Goal: Information Seeking & Learning: Learn about a topic

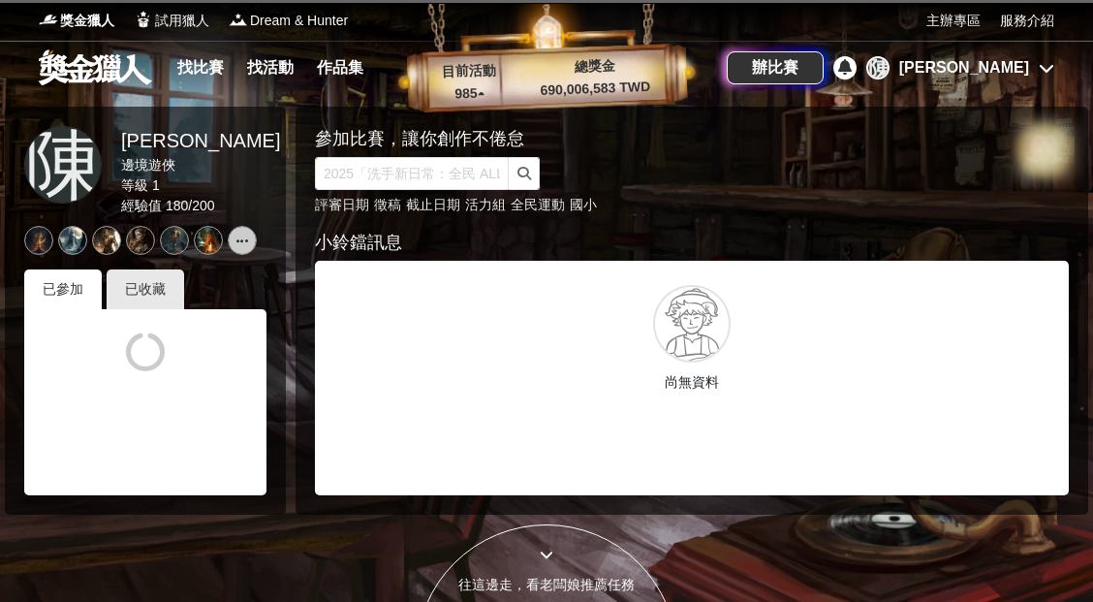
click at [1031, 63] on div "[PERSON_NAME]" at bounding box center [961, 67] width 188 height 23
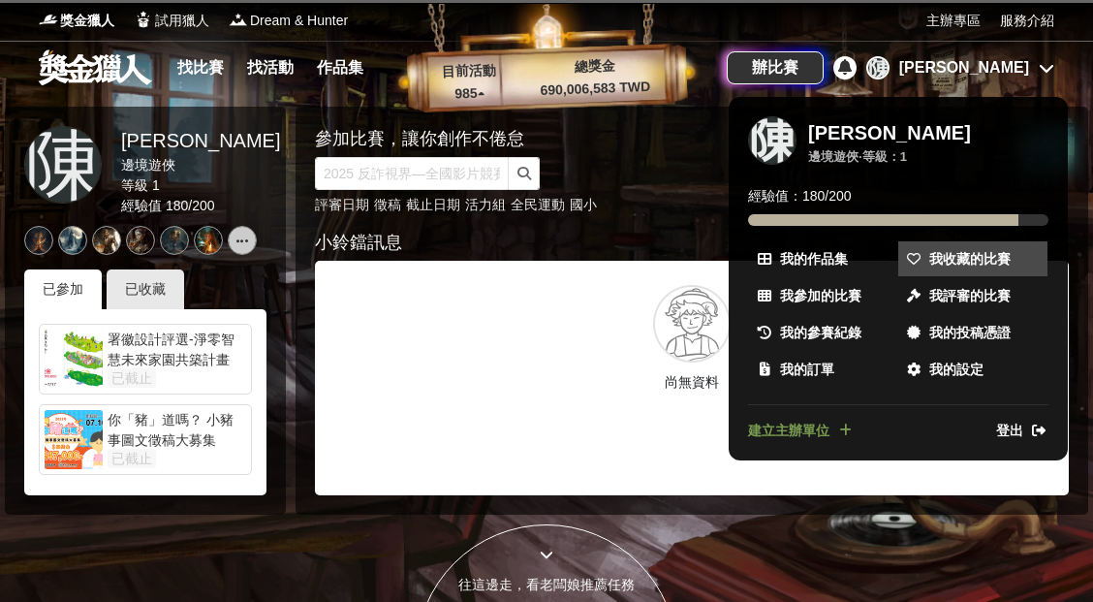
click at [958, 258] on span "我收藏的比賽" at bounding box center [970, 259] width 81 height 20
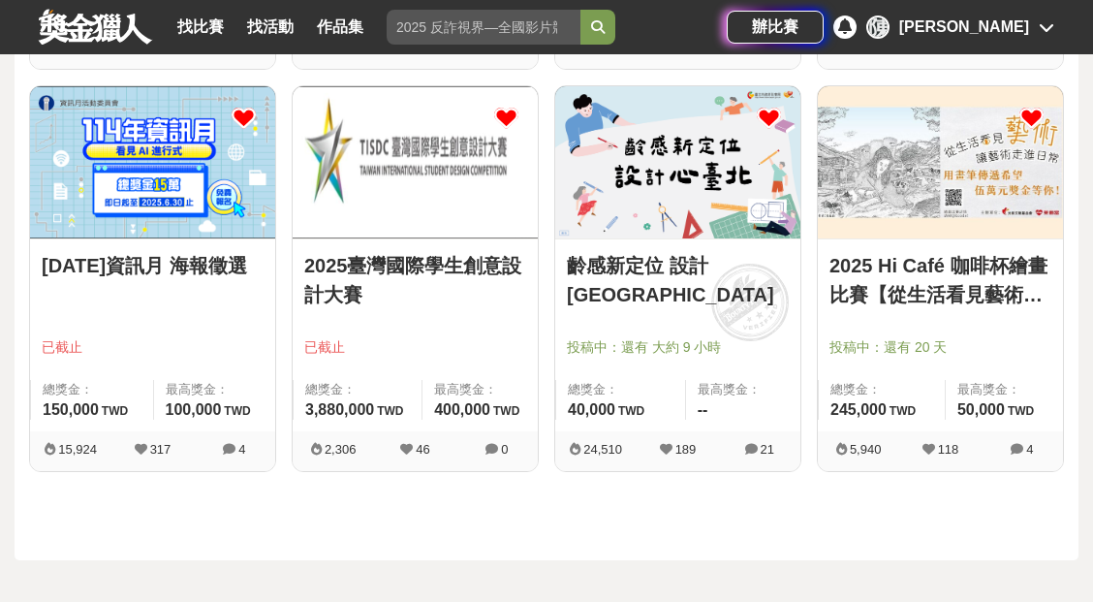
scroll to position [1449, 0]
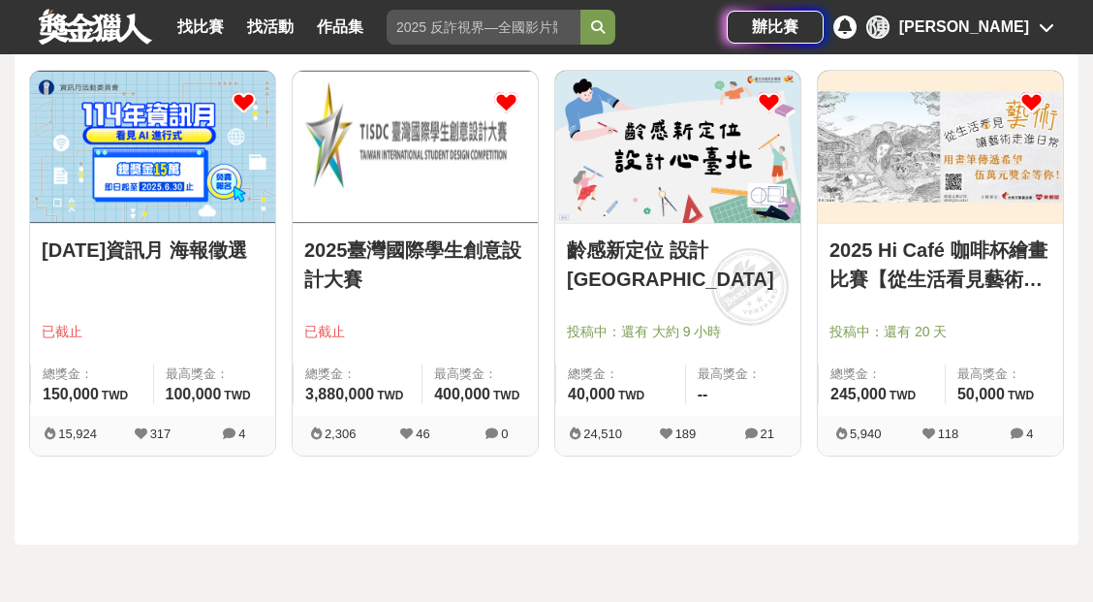
click at [647, 251] on link "齡感新定位 設計[GEOGRAPHIC_DATA]" at bounding box center [678, 265] width 222 height 58
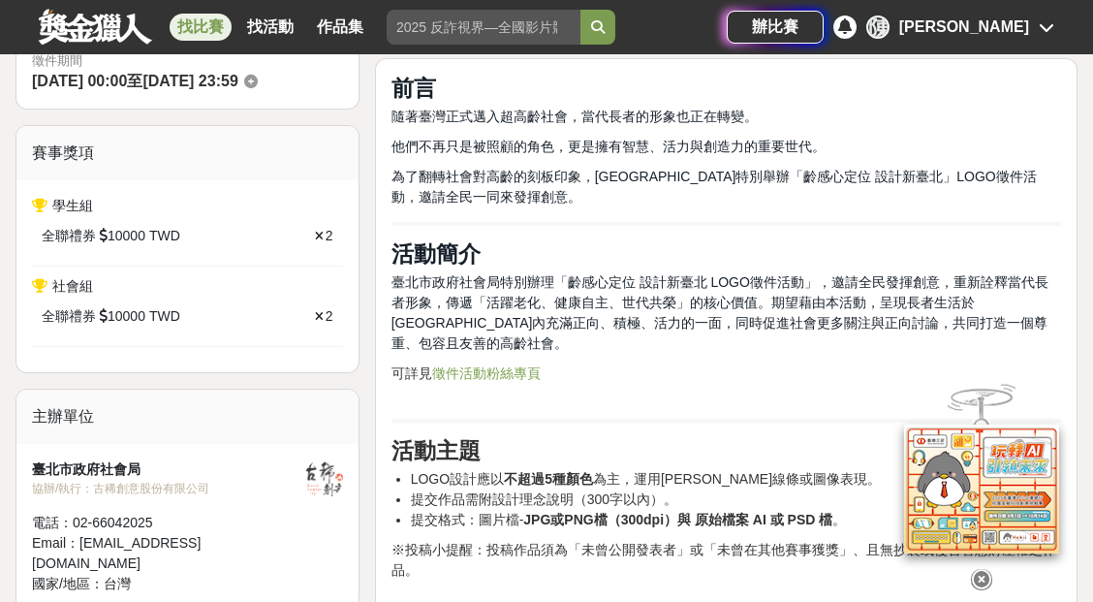
scroll to position [518, 0]
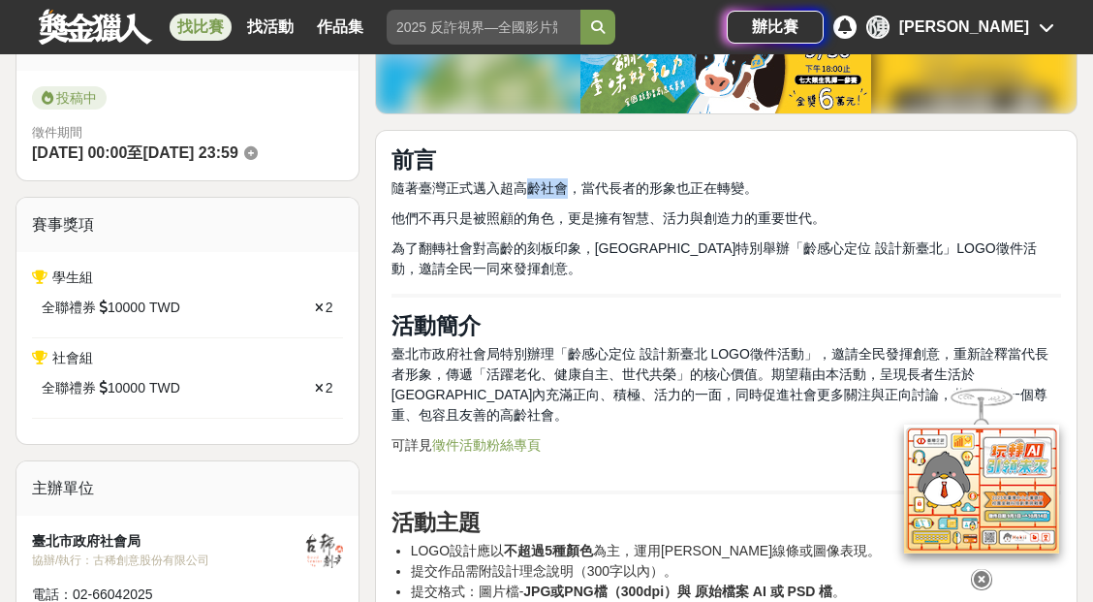
click at [562, 180] on span "隨著臺灣正式邁入超高齡社會，當代長者的形象也正在轉變。" at bounding box center [575, 188] width 366 height 16
drag, startPoint x: 515, startPoint y: 185, endPoint x: 560, endPoint y: 180, distance: 45.8
click at [560, 180] on span "隨著臺灣正式邁入超高齡社會，當代長者的形象也正在轉變。" at bounding box center [575, 188] width 366 height 16
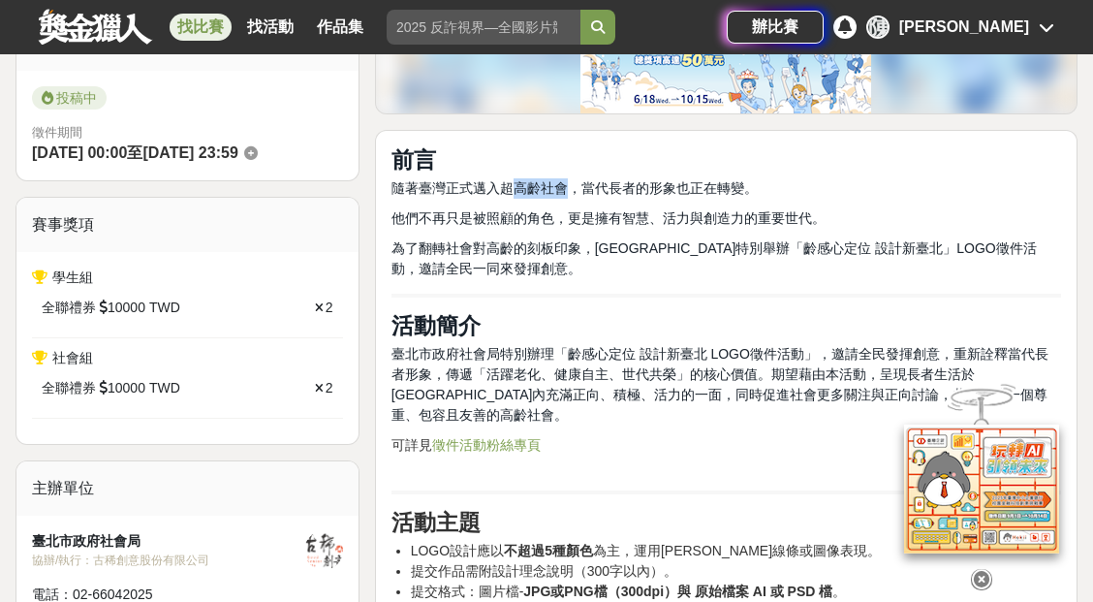
copy span "高齡社會"
